Goal: Check status: Check status

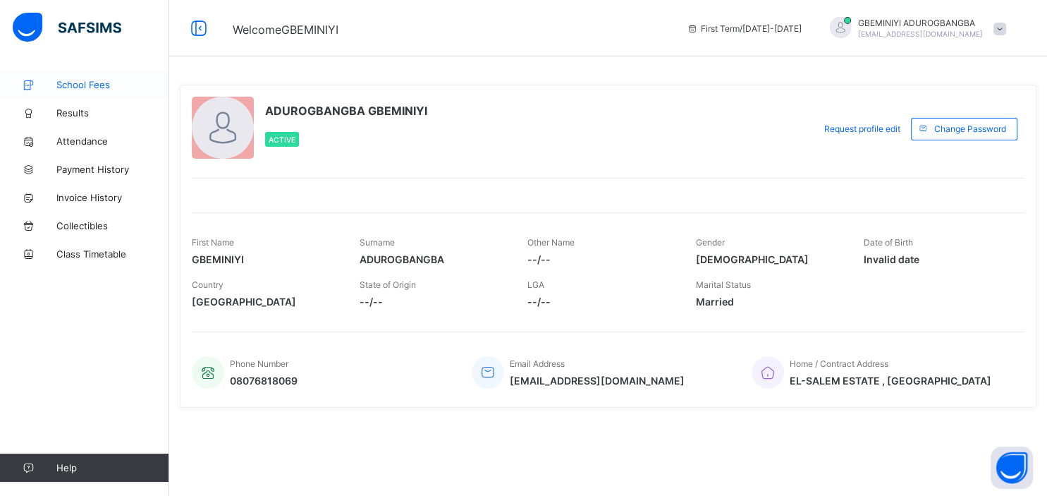
click at [98, 84] on span "School Fees" at bounding box center [112, 84] width 113 height 11
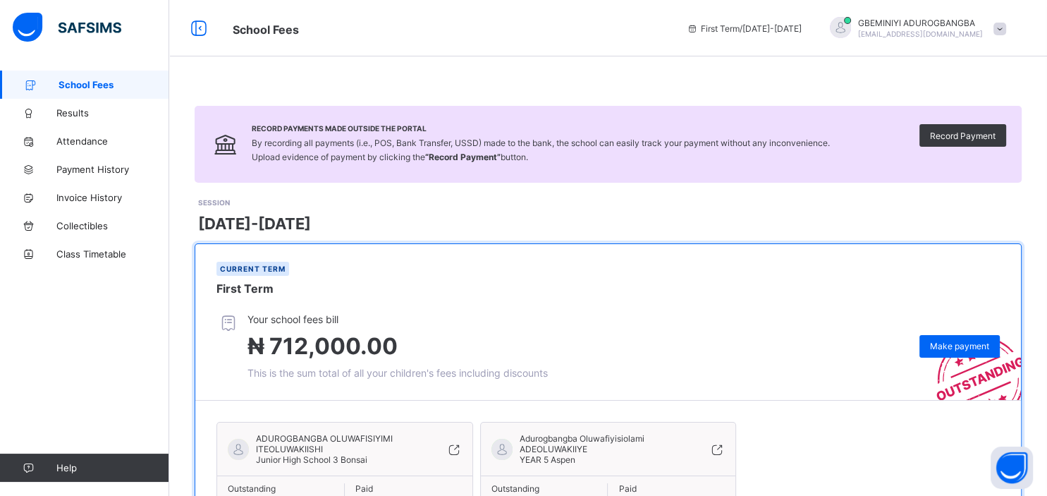
scroll to position [116, 0]
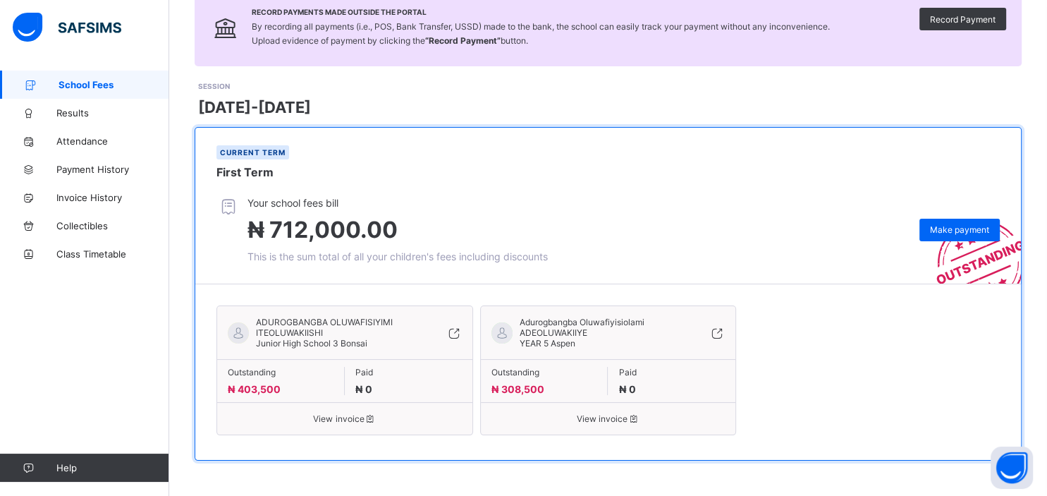
click at [722, 334] on icon at bounding box center [718, 333] width 16 height 14
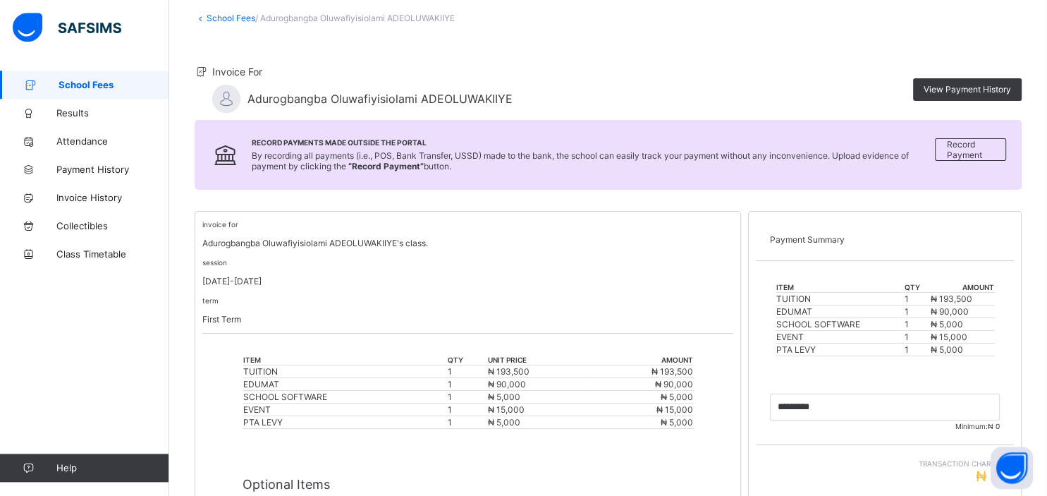
scroll to position [76, 0]
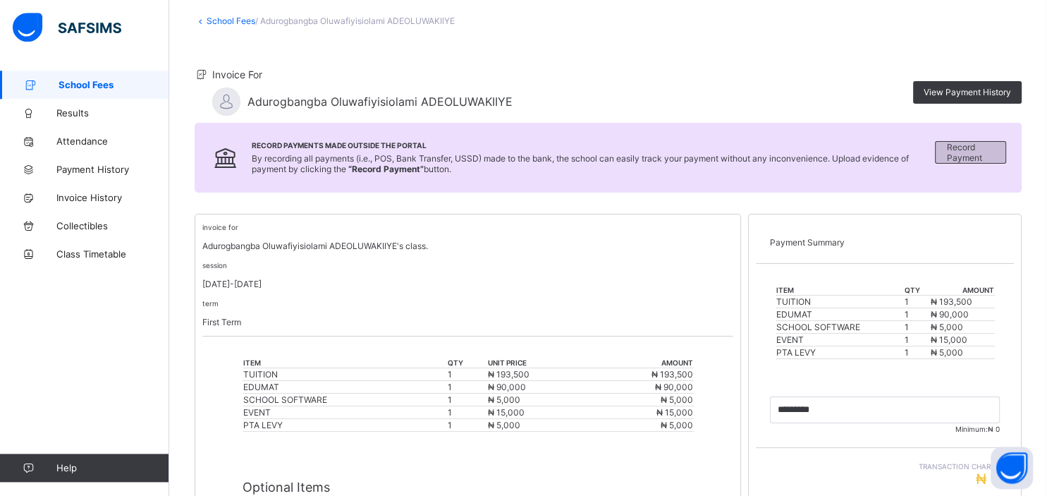
click at [965, 150] on span "Record Payment" at bounding box center [971, 152] width 49 height 21
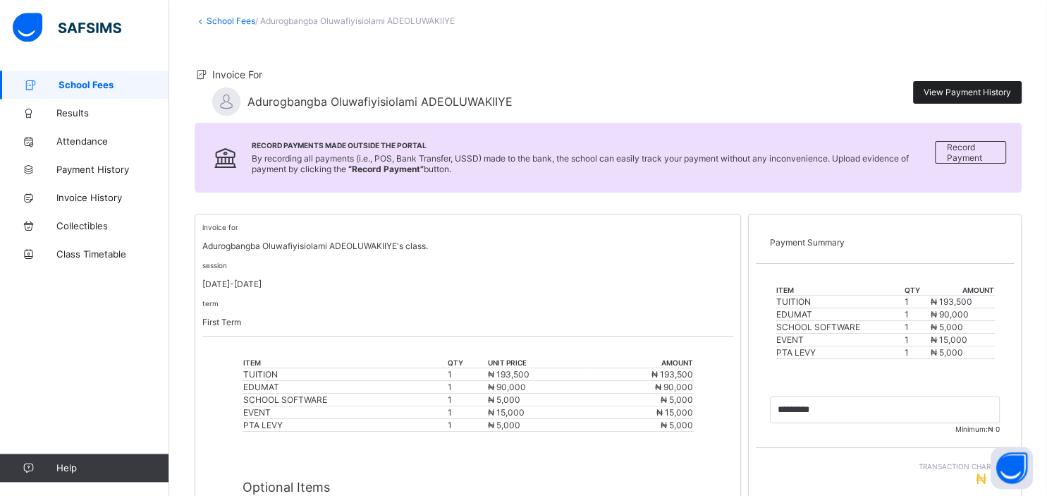
click at [944, 99] on div "View Payment History" at bounding box center [967, 92] width 109 height 23
click at [216, 19] on link "School Fees" at bounding box center [231, 21] width 49 height 11
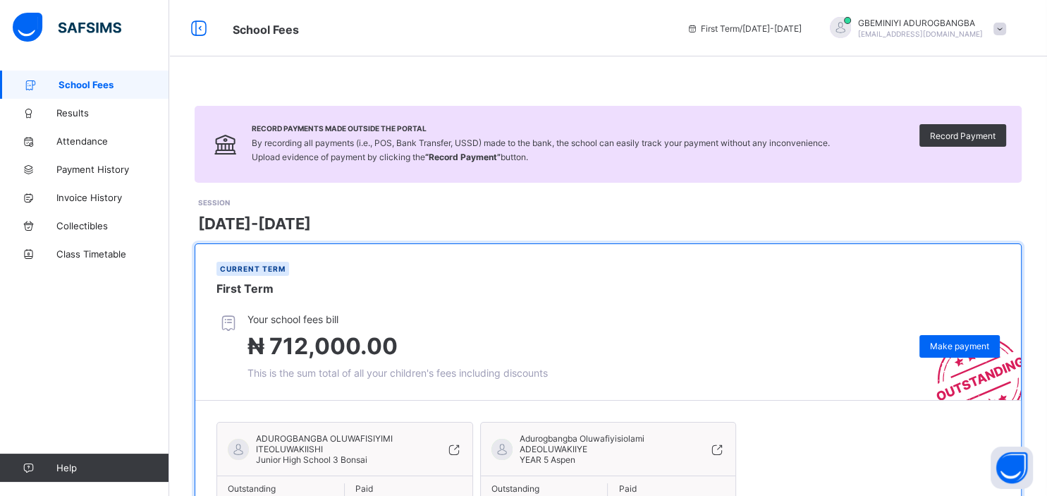
click at [452, 449] on icon at bounding box center [454, 449] width 16 height 14
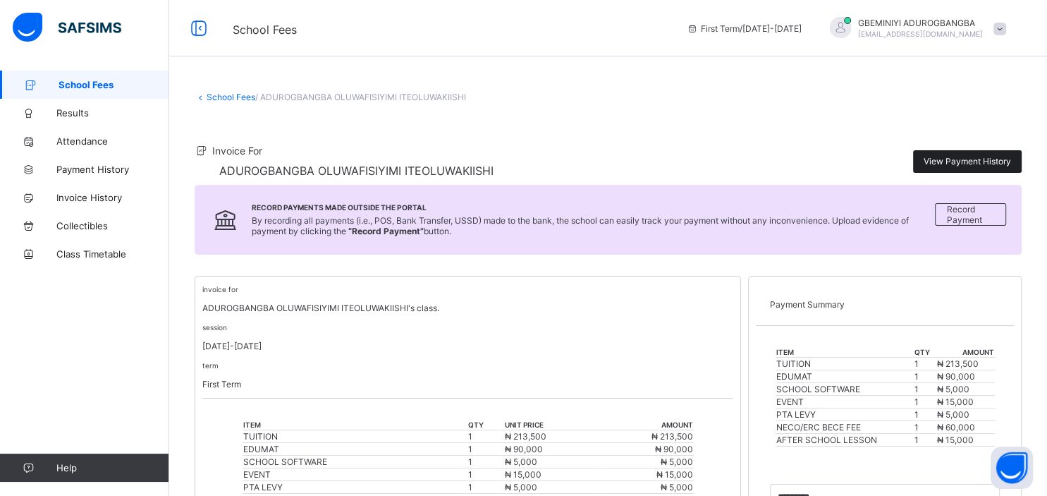
click at [947, 166] on span "View Payment History" at bounding box center [967, 161] width 87 height 11
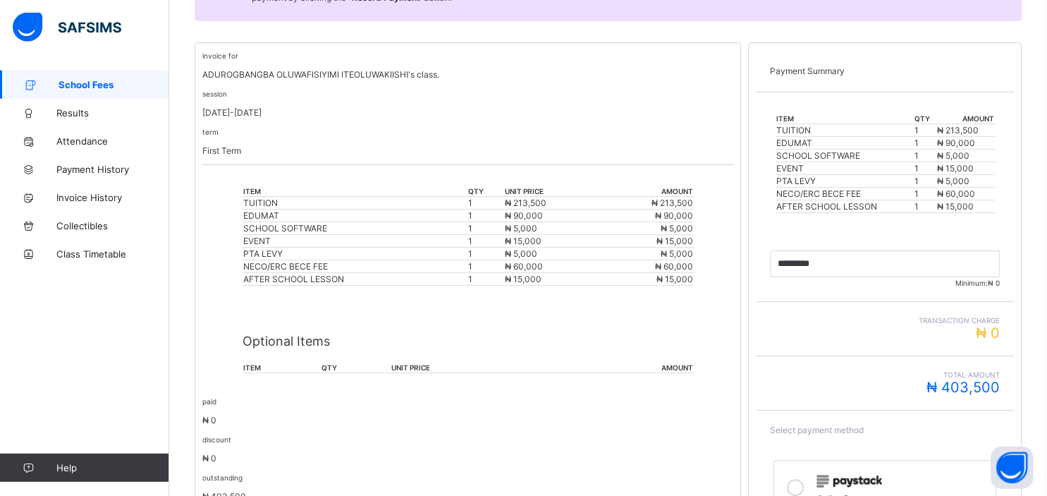
scroll to position [236, 0]
